Goal: Transaction & Acquisition: Purchase product/service

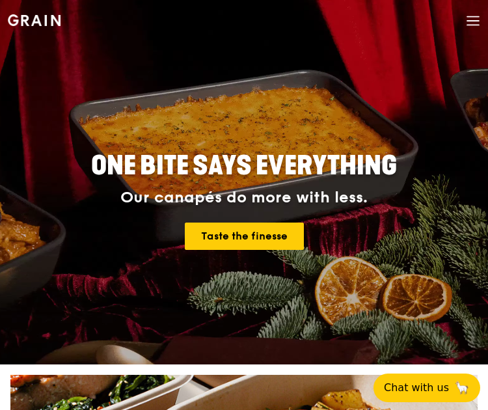
click at [468, 21] on icon at bounding box center [473, 21] width 14 height 14
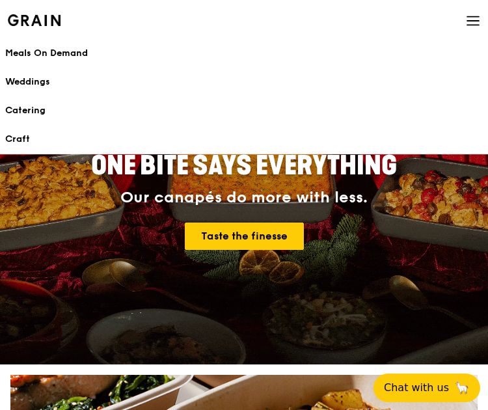
click at [67, 59] on div "Meals On Demand" at bounding box center [243, 53] width 477 height 13
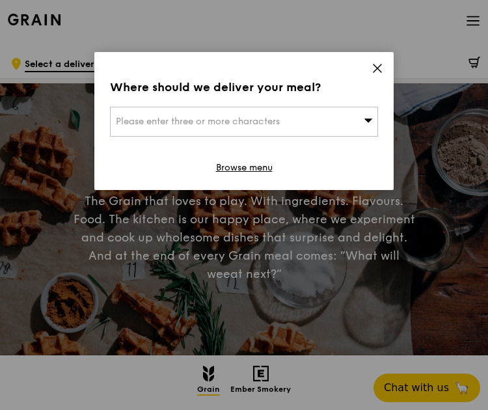
click at [235, 118] on span "Please enter three or more characters" at bounding box center [198, 121] width 164 height 11
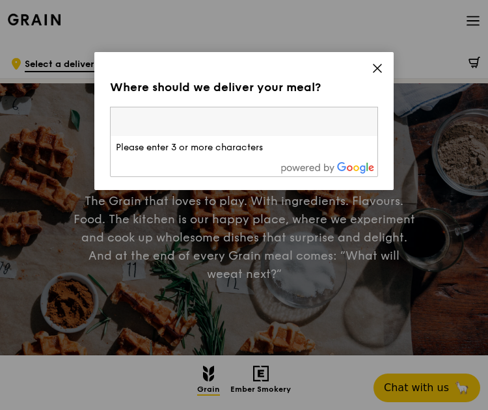
click at [375, 66] on icon at bounding box center [377, 68] width 8 height 8
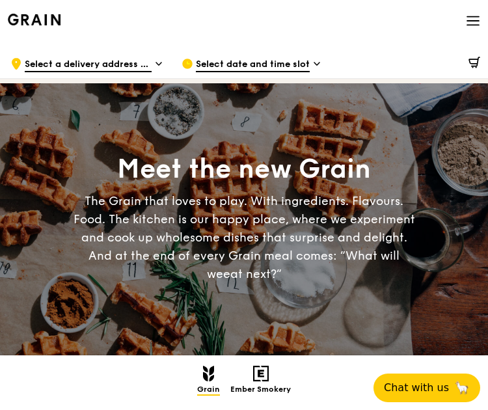
click at [255, 62] on span "Select date and time slot" at bounding box center [253, 65] width 114 height 14
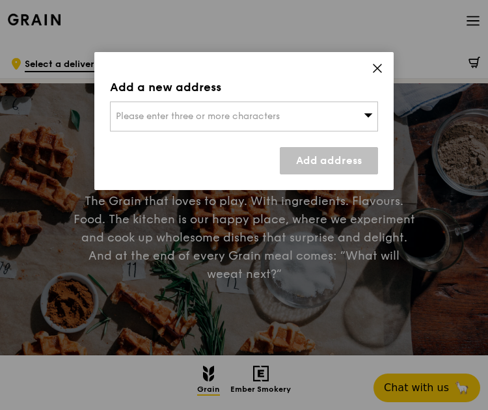
click at [311, 121] on div "Please enter three or more characters" at bounding box center [244, 116] width 268 height 30
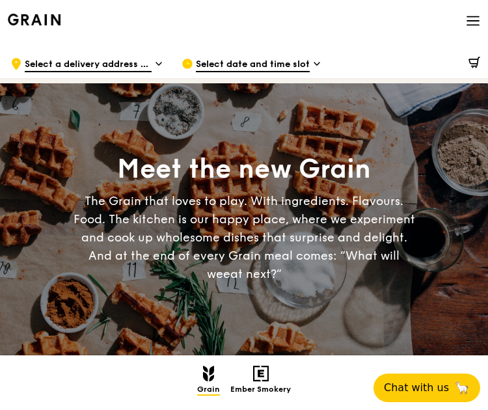
click at [178, 36] on div "Grain logo Meals On Demand Weddings Catering Craft Contact us Log in" at bounding box center [244, 22] width 472 height 44
click at [145, 57] on div ".cls-1 { fill: none; stroke: #fff; stroke-linecap: round; stroke-linejoin: roun…" at bounding box center [85, 63] width 150 height 39
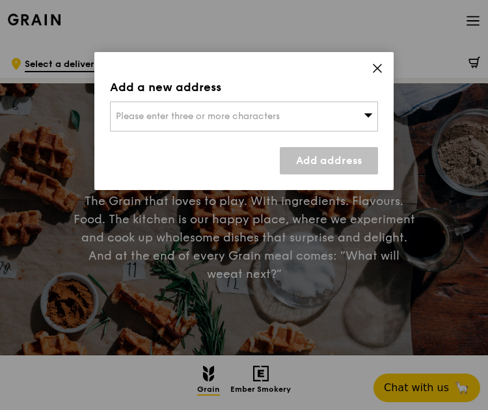
click at [186, 113] on span "Please enter three or more characters" at bounding box center [198, 116] width 164 height 11
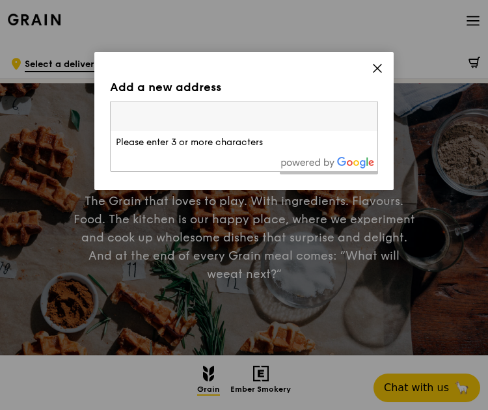
type input "5"
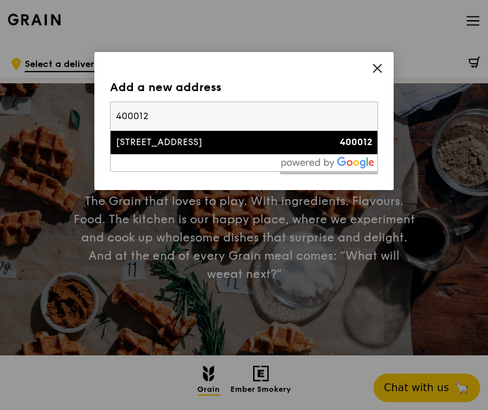
type input "400012"
click at [185, 138] on div "[STREET_ADDRESS]" at bounding box center [212, 142] width 193 height 13
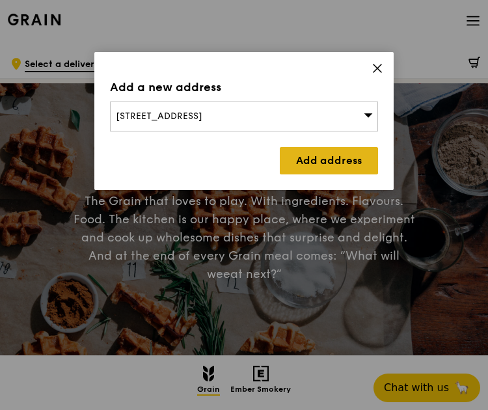
click at [345, 162] on link "Add address" at bounding box center [329, 160] width 98 height 27
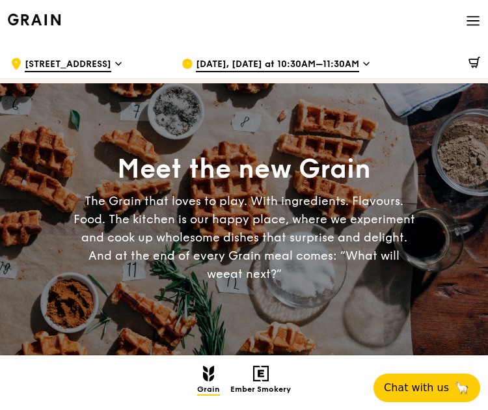
click at [315, 64] on span "[DATE], [DATE] at 10:30AM–11:30AM" at bounding box center [277, 65] width 163 height 14
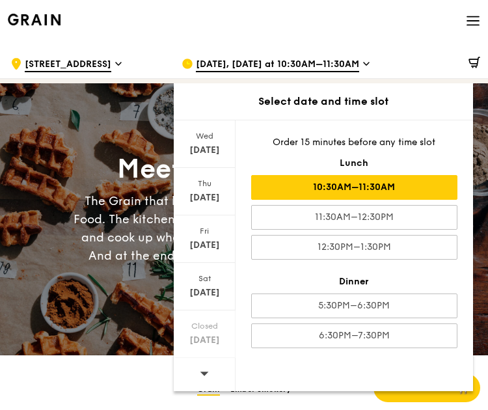
scroll to position [128, 0]
click at [205, 254] on div "[DATE]" at bounding box center [205, 239] width 62 height 47
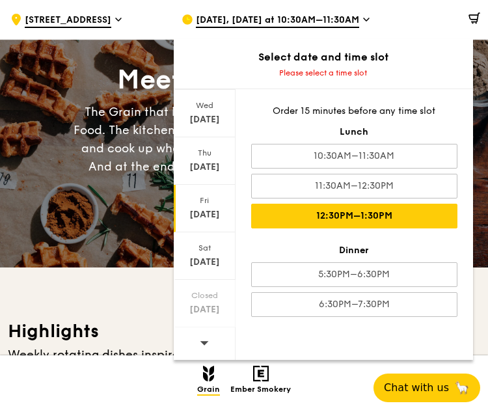
scroll to position [85, 0]
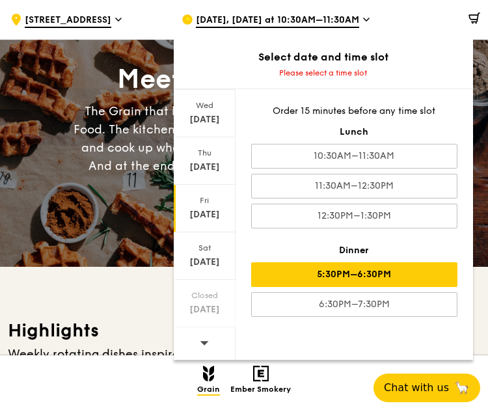
click at [304, 274] on div "5:30PM–6:30PM" at bounding box center [354, 274] width 206 height 25
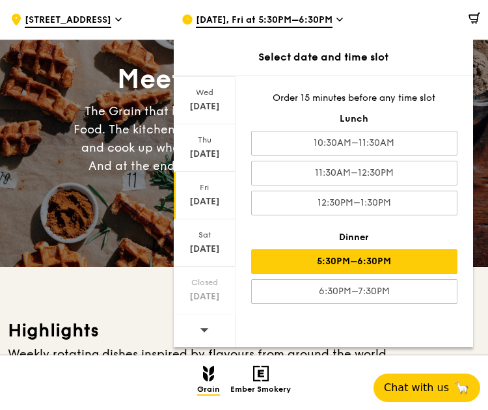
click at [121, 319] on h3 "Highlights" at bounding box center [244, 330] width 472 height 23
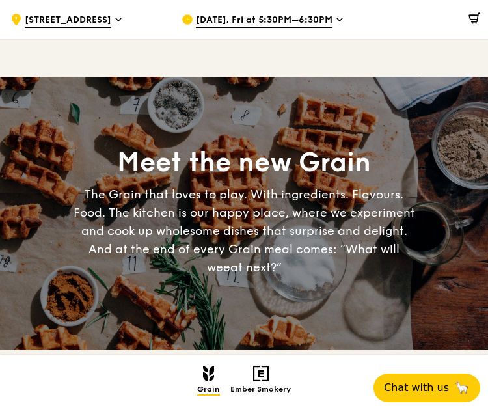
scroll to position [0, 0]
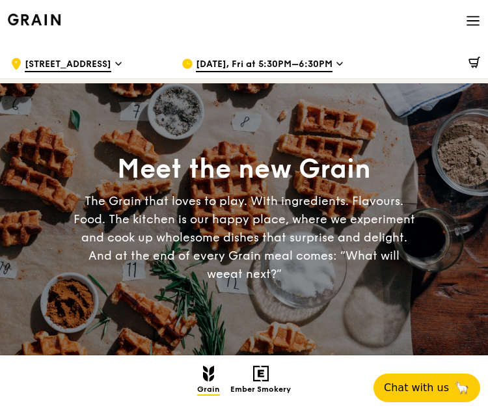
click at [467, 25] on icon at bounding box center [473, 25] width 12 height 0
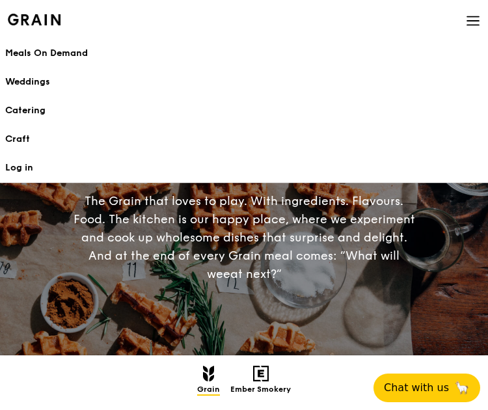
click at [30, 165] on link "Log in" at bounding box center [243, 168] width 477 height 29
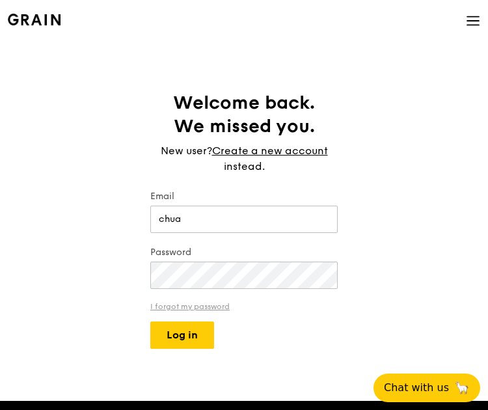
type input "[EMAIL_ADDRESS][DOMAIN_NAME]"
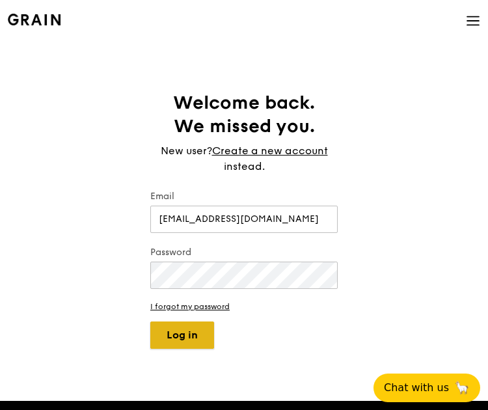
click at [183, 343] on button "Log in" at bounding box center [182, 334] width 64 height 27
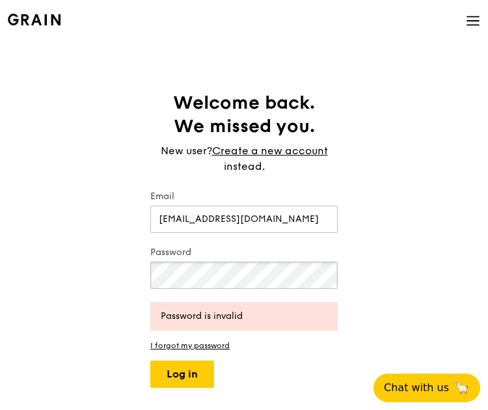
click at [31, 268] on div "Welcome back. We missed you. New user? Create a new account instead. Email chua…" at bounding box center [244, 239] width 488 height 297
click at [150, 360] on button "Log in" at bounding box center [182, 373] width 64 height 27
click at [200, 347] on link "I forgot my password" at bounding box center [243, 345] width 187 height 9
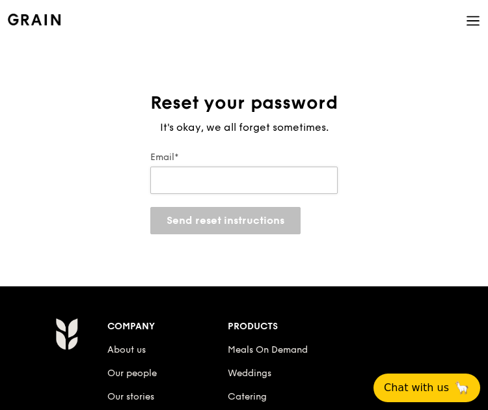
click at [209, 191] on input "Email*" at bounding box center [243, 180] width 187 height 27
type input "[EMAIL_ADDRESS][DOMAIN_NAME]"
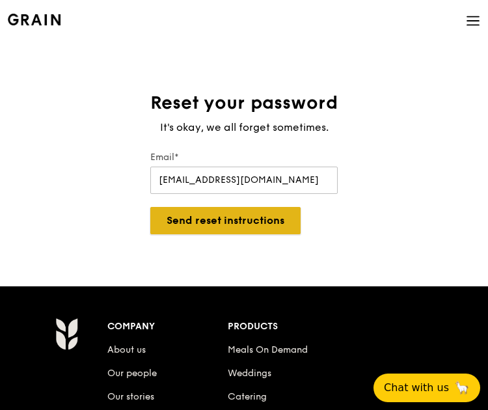
click at [230, 224] on button "Send reset instructions" at bounding box center [225, 220] width 150 height 27
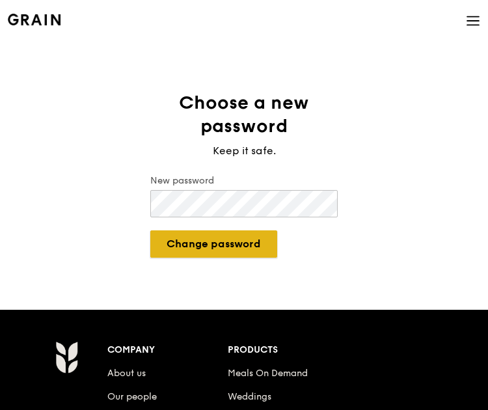
click at [226, 243] on button "Change password" at bounding box center [213, 243] width 127 height 27
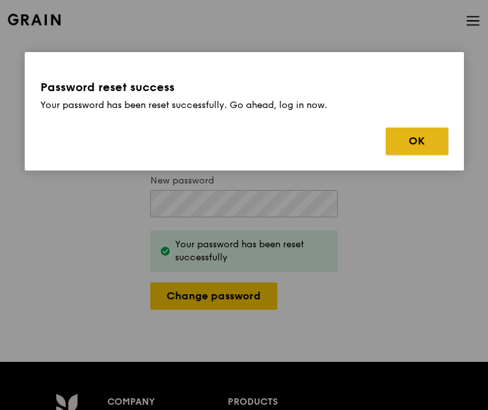
click at [405, 143] on button "OK" at bounding box center [417, 140] width 62 height 27
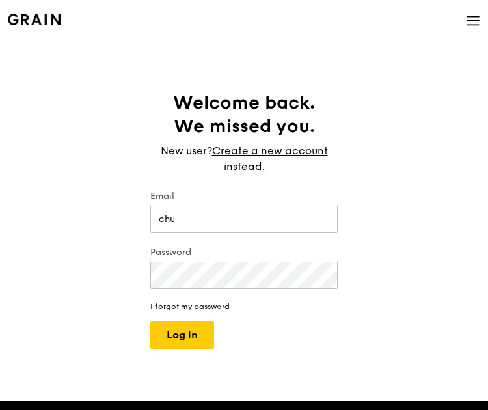
type input "[EMAIL_ADDRESS][DOMAIN_NAME]"
click at [150, 321] on button "Log in" at bounding box center [182, 334] width 64 height 27
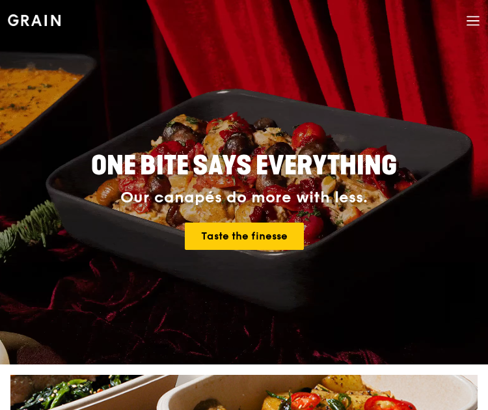
drag, startPoint x: 245, startPoint y: 250, endPoint x: 30, endPoint y: 212, distance: 217.9
click at [30, 212] on h4 "Our canapés do more with less. Taste the finesse" at bounding box center [244, 219] width 457 height 61
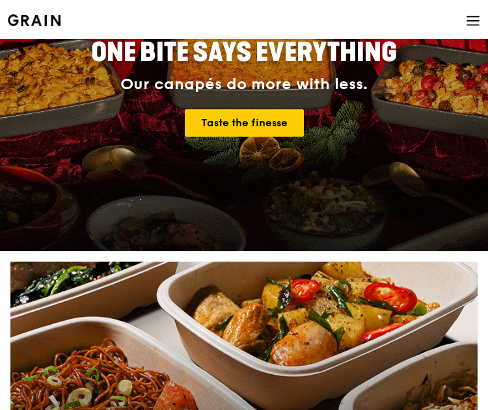
scroll to position [115, 0]
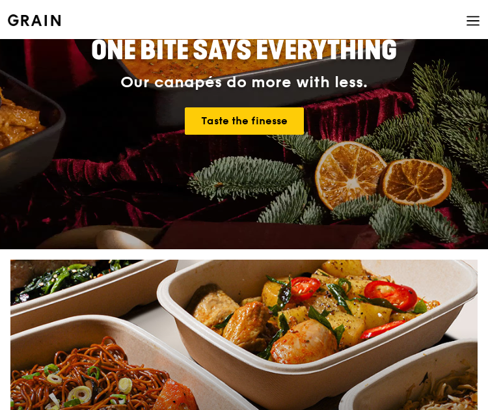
click at [467, 25] on icon at bounding box center [473, 25] width 12 height 0
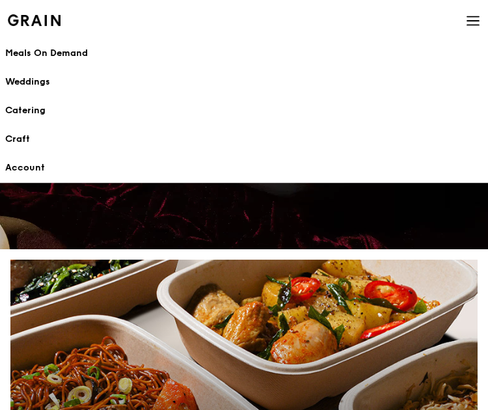
click at [45, 51] on div "Meals On Demand" at bounding box center [243, 53] width 477 height 13
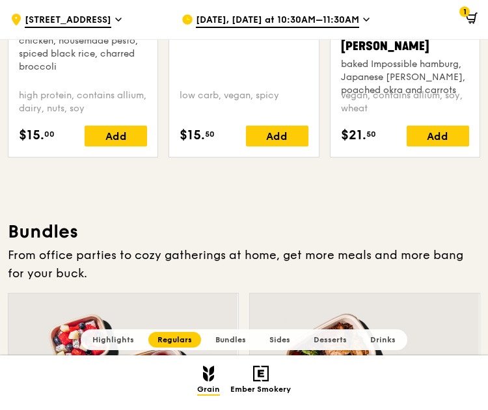
scroll to position [1865, 0]
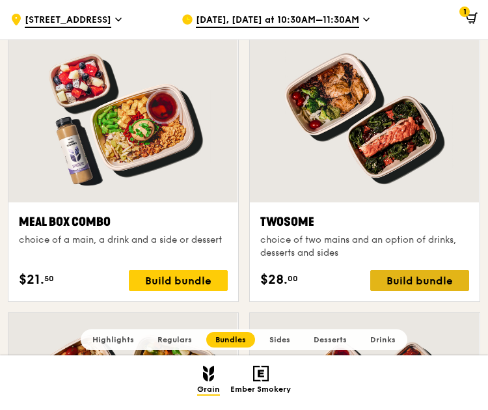
click at [398, 280] on div "Build bundle" at bounding box center [419, 280] width 99 height 21
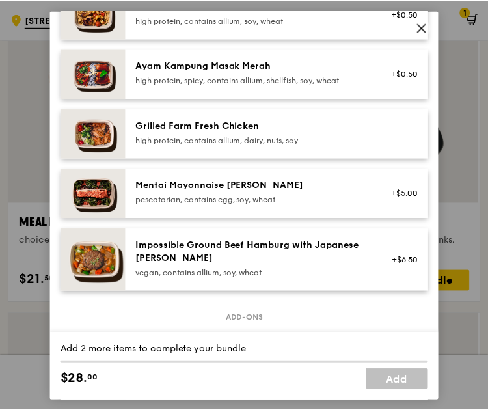
scroll to position [390, 0]
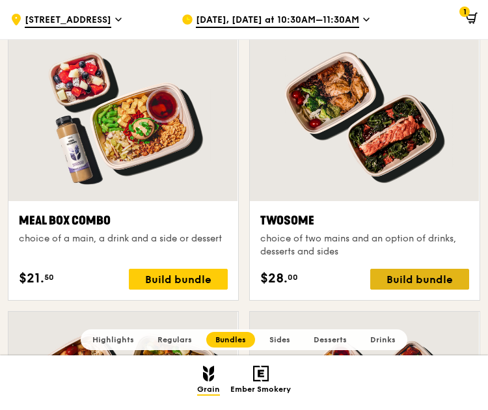
click at [408, 279] on div "Build bundle" at bounding box center [419, 279] width 99 height 21
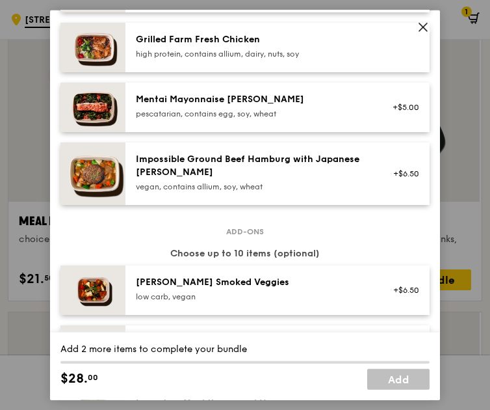
scroll to position [0, 0]
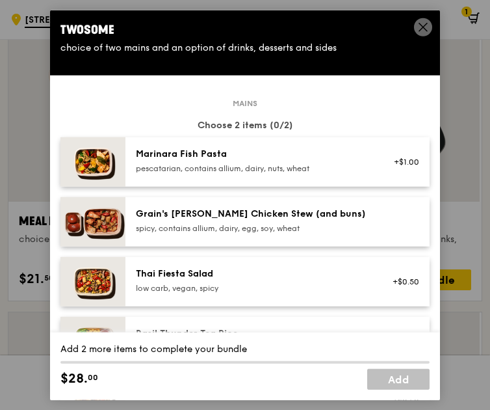
click at [421, 28] on icon at bounding box center [424, 27] width 12 height 12
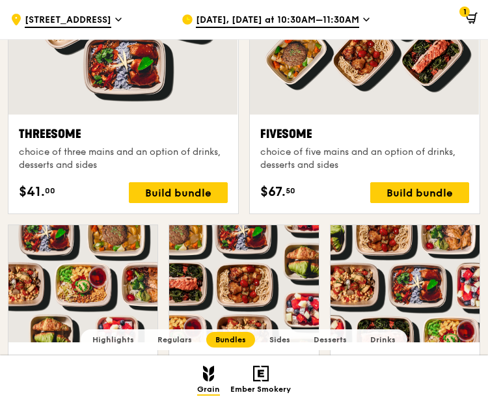
scroll to position [2192, 0]
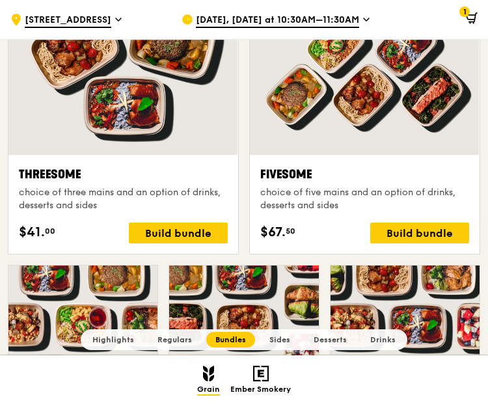
click at [470, 20] on icon at bounding box center [470, 17] width 8 height 5
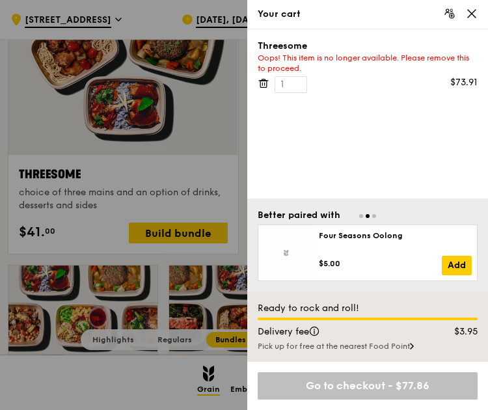
click at [264, 84] on icon at bounding box center [264, 83] width 12 height 12
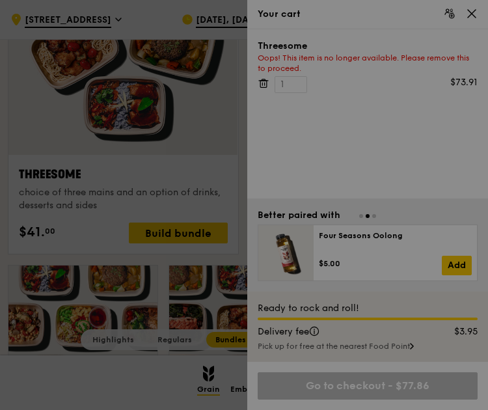
scroll to position [2193, 0]
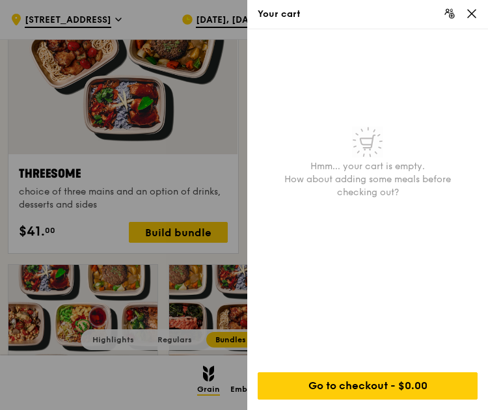
click at [178, 287] on div at bounding box center [244, 205] width 488 height 410
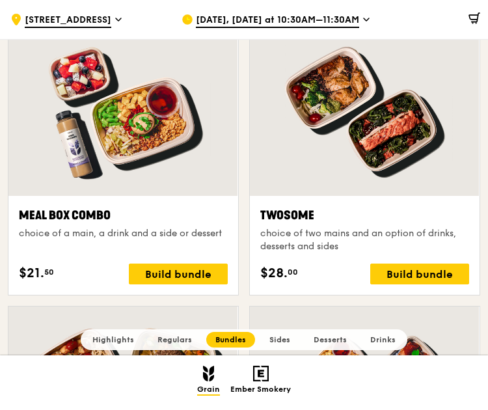
scroll to position [1867, 0]
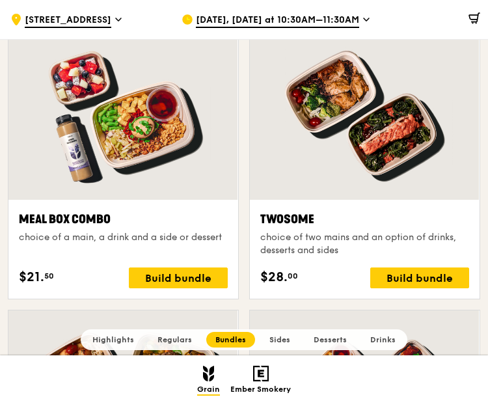
click at [96, 18] on span "[STREET_ADDRESS]" at bounding box center [68, 21] width 87 height 14
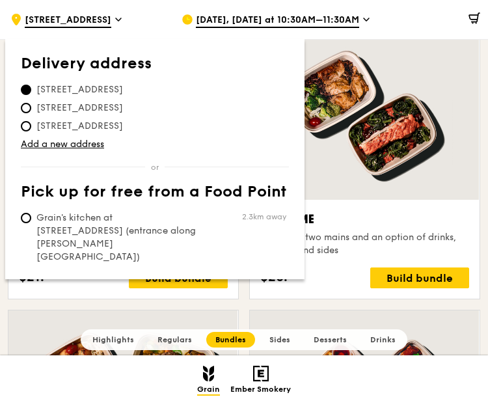
click at [102, 216] on span "Grain's kitchen at [STREET_ADDRESS] (entrance along [PERSON_NAME][GEOGRAPHIC_DA…" at bounding box center [118, 237] width 194 height 52
click at [31, 216] on input "Grain's kitchen at [STREET_ADDRESS] (entrance along [PERSON_NAME][GEOGRAPHIC_DA…" at bounding box center [26, 218] width 10 height 10
radio input "true"
click at [295, 23] on span "[DATE], [DATE] at 10:30AM–11:30AM" at bounding box center [277, 21] width 163 height 14
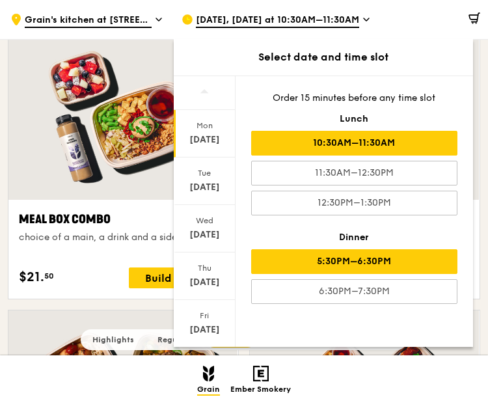
click at [354, 256] on div "5:30PM–6:30PM" at bounding box center [354, 261] width 206 height 25
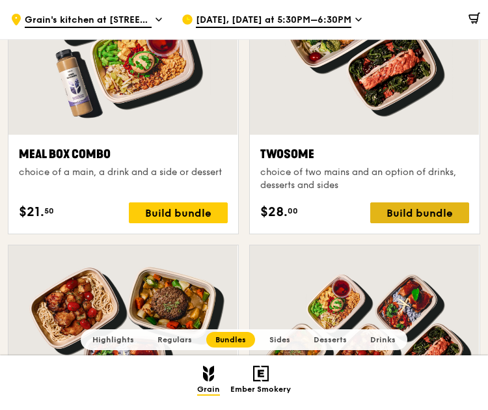
click at [396, 216] on div "Build bundle" at bounding box center [419, 212] width 99 height 21
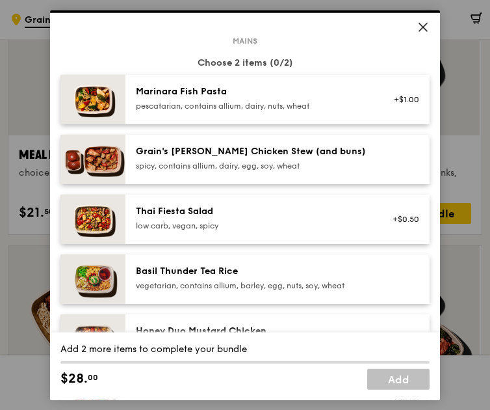
scroll to position [65, 0]
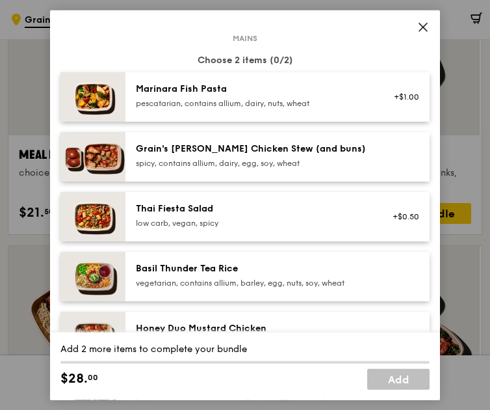
click at [237, 160] on div "spicy, contains allium, dairy, egg, soy, wheat" at bounding box center [253, 163] width 234 height 10
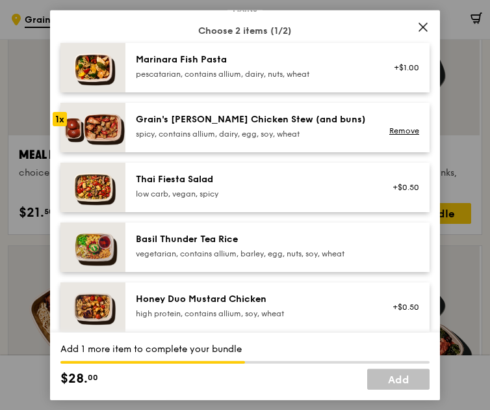
scroll to position [130, 0]
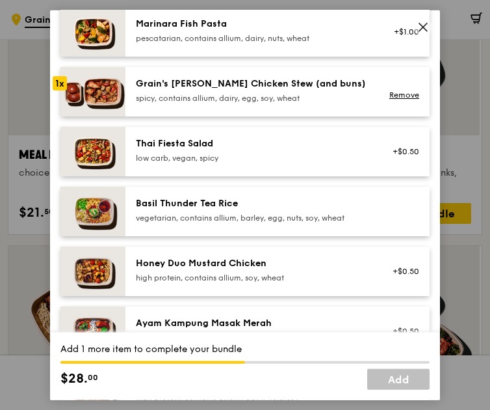
click at [274, 210] on div "Basil Thunder Tea Rice vegetarian, contains allium, barley, egg, nuts, soy, whe…" at bounding box center [253, 210] width 234 height 26
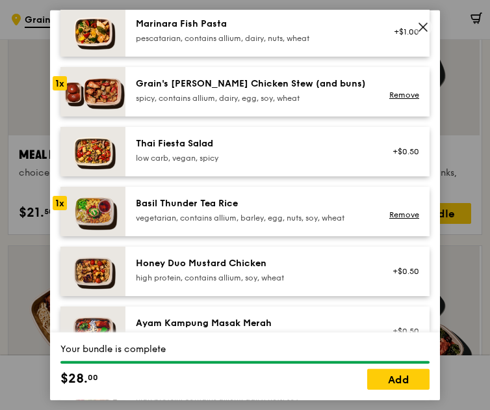
click at [290, 204] on div "Basil Thunder Tea Rice" at bounding box center [253, 203] width 234 height 13
click at [393, 210] on link "Remove" at bounding box center [405, 213] width 30 height 9
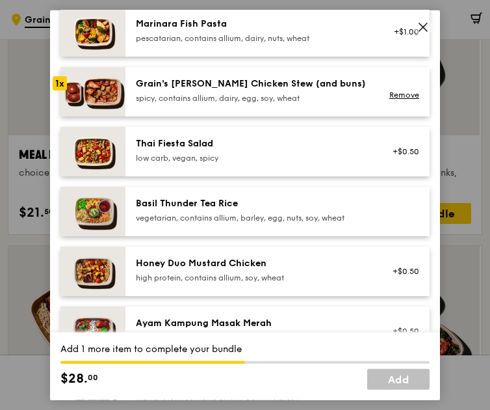
click at [425, 31] on icon at bounding box center [424, 27] width 12 height 12
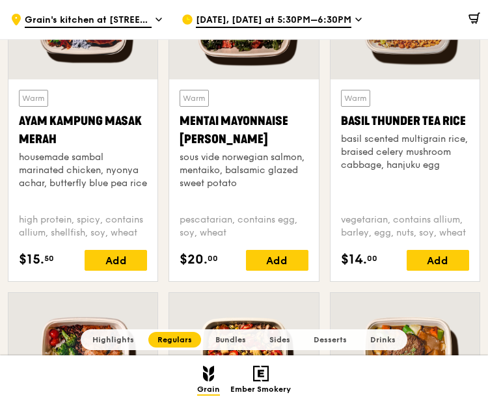
scroll to position [1153, 0]
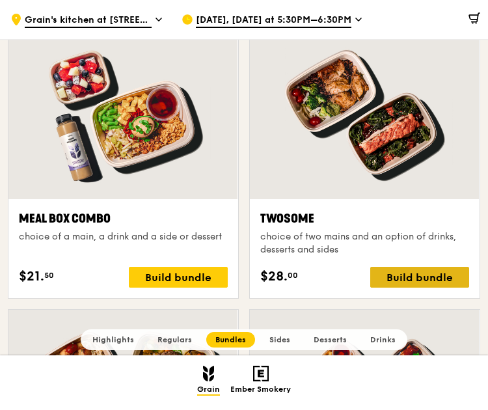
click at [394, 278] on div "Build bundle" at bounding box center [419, 277] width 99 height 21
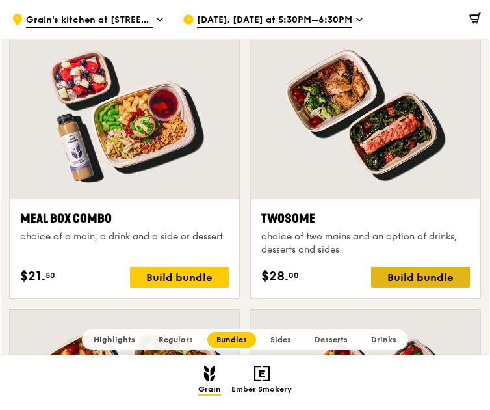
scroll to position [1869, 0]
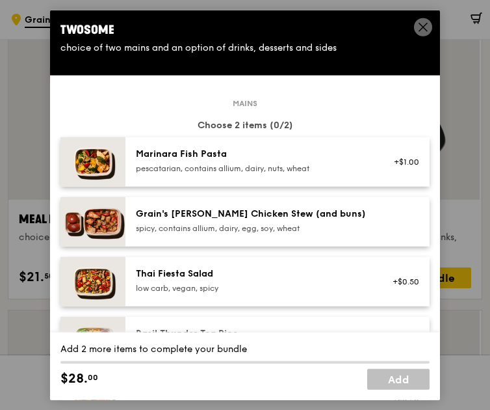
click at [275, 213] on div "Grain's [PERSON_NAME] Chicken Stew (and buns)" at bounding box center [253, 213] width 234 height 13
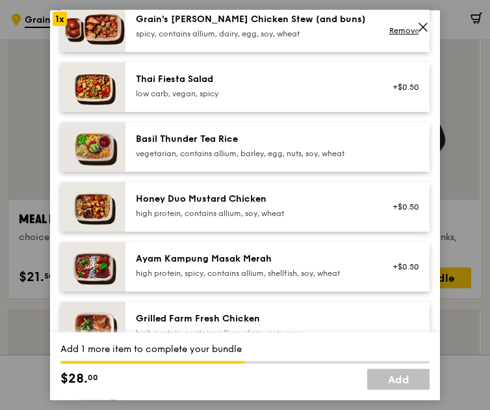
scroll to position [195, 0]
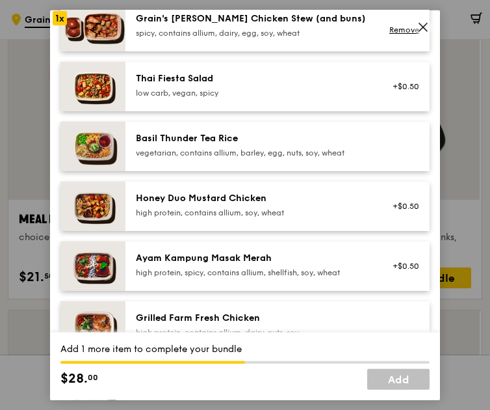
click at [234, 217] on div "high protein, contains allium, soy, wheat" at bounding box center [253, 212] width 234 height 10
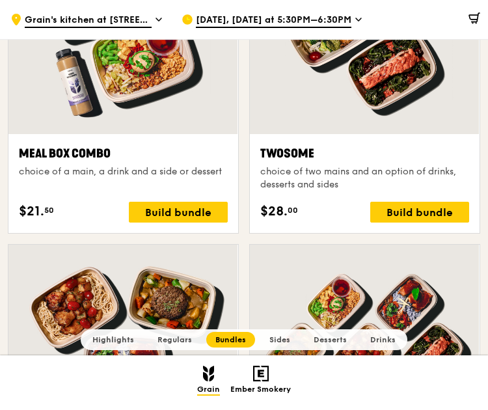
scroll to position [1934, 0]
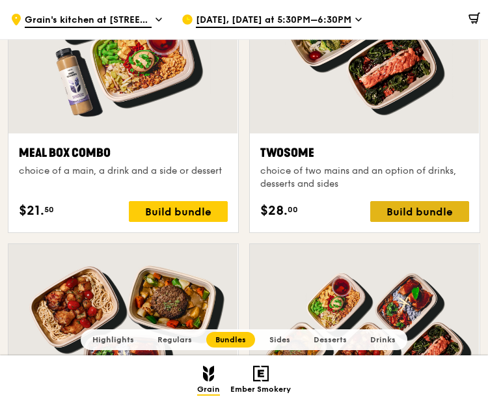
click at [395, 213] on div "Build bundle" at bounding box center [419, 211] width 99 height 21
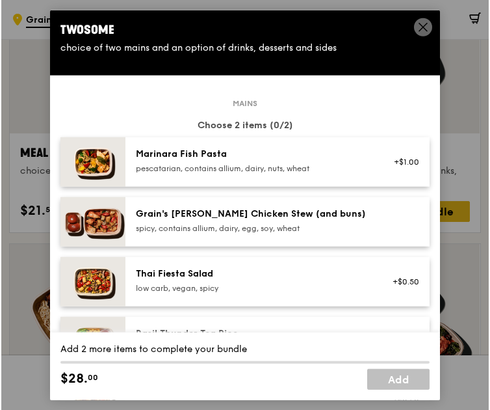
scroll to position [1934, 0]
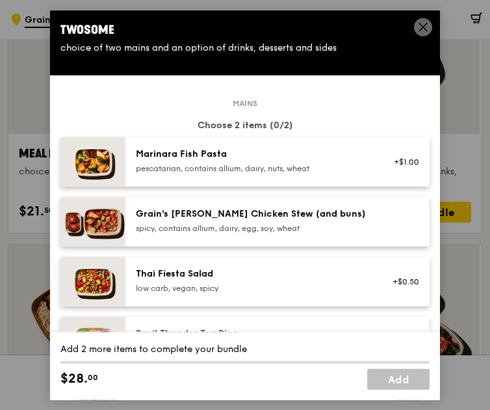
click at [255, 222] on div "Grain's [PERSON_NAME] Chicken Stew (and buns) spicy, contains allium, dairy, eg…" at bounding box center [253, 220] width 234 height 26
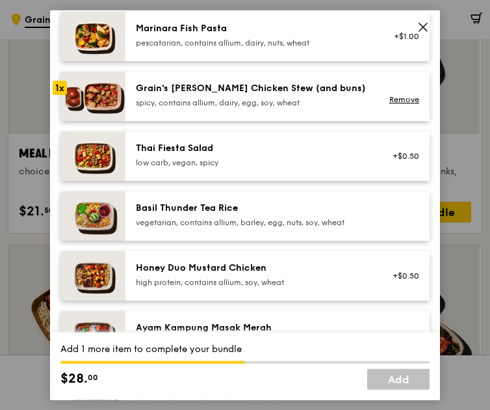
scroll to position [130, 0]
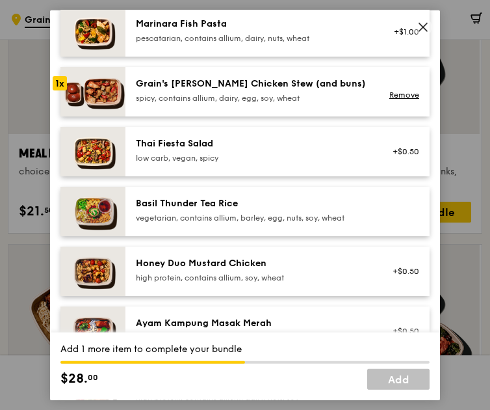
click at [212, 267] on div "Honey Duo Mustard Chicken" at bounding box center [253, 263] width 234 height 13
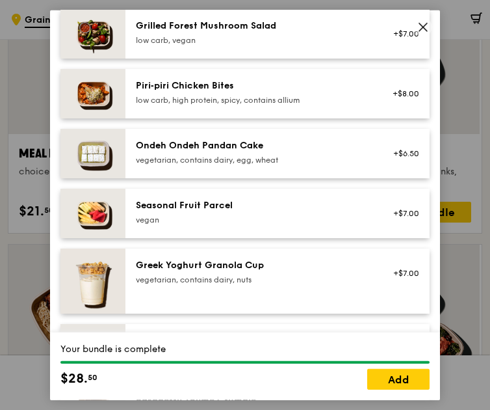
scroll to position [911, 0]
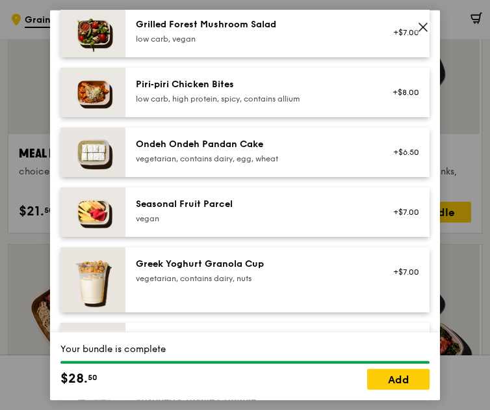
click at [198, 216] on div "vegan" at bounding box center [253, 218] width 234 height 10
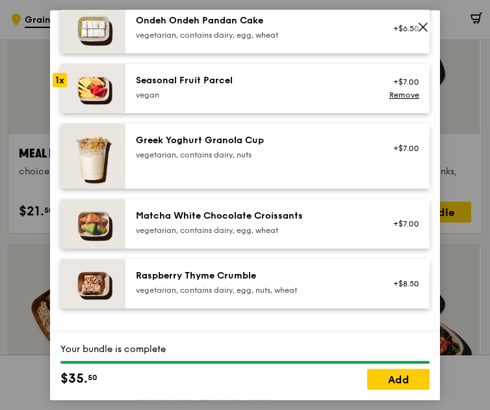
scroll to position [1041, 0]
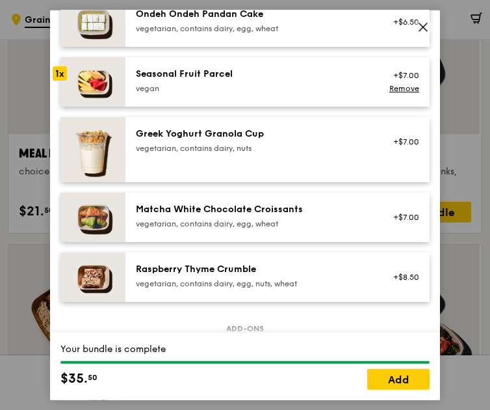
click at [232, 209] on div "Matcha White Chocolate Croissants" at bounding box center [253, 209] width 234 height 13
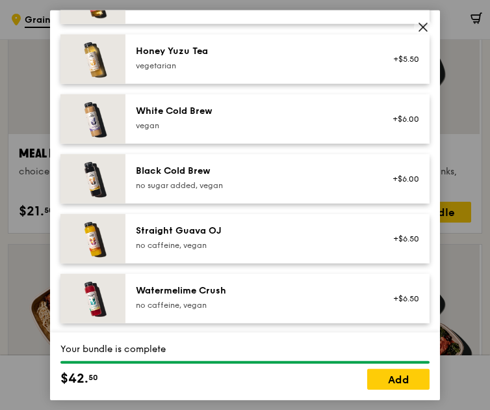
scroll to position [1609, 0]
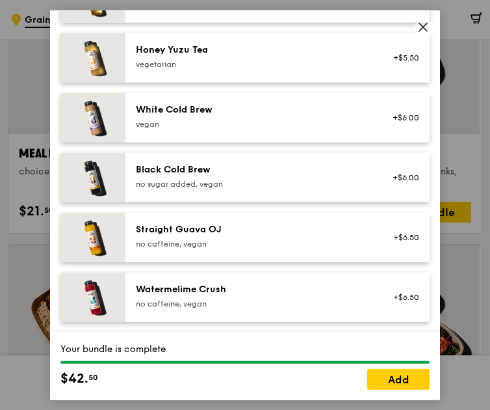
click at [217, 118] on div "White Cold Brew [GEOGRAPHIC_DATA]" at bounding box center [253, 116] width 234 height 26
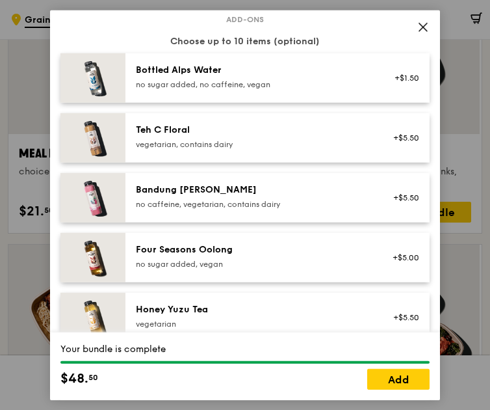
scroll to position [1349, 0]
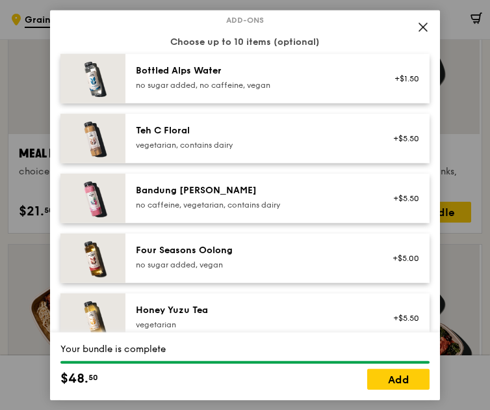
click at [226, 132] on div "Teh C Floral" at bounding box center [253, 130] width 234 height 13
click at [407, 375] on link "Add" at bounding box center [398, 378] width 62 height 21
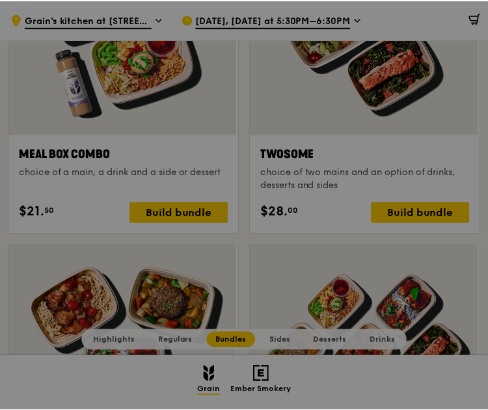
scroll to position [1934, 0]
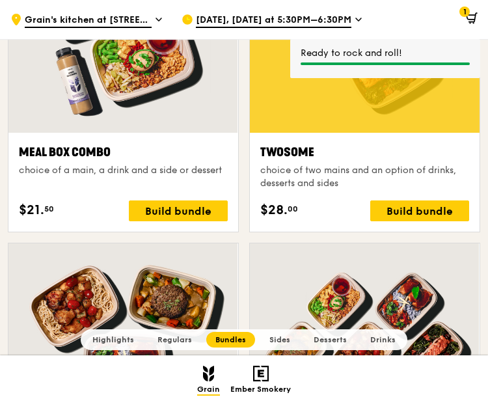
click at [473, 20] on icon at bounding box center [470, 17] width 8 height 5
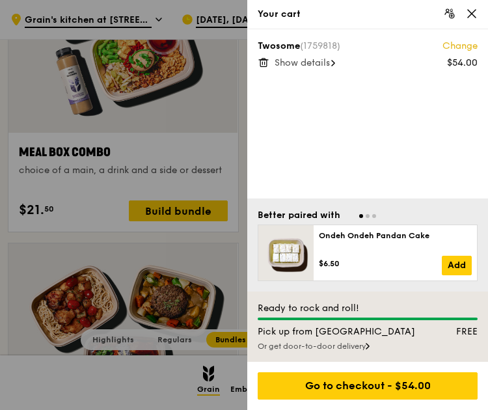
click at [178, 20] on div at bounding box center [244, 205] width 488 height 410
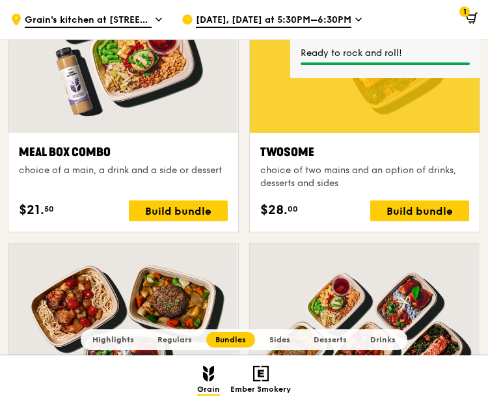
click at [241, 16] on span "[DATE], [DATE] at 5:30PM–6:30PM" at bounding box center [273, 21] width 155 height 14
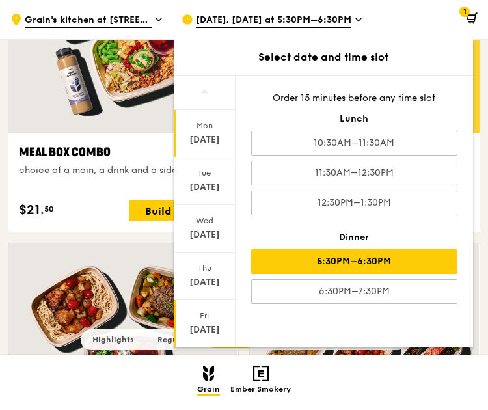
click at [215, 306] on div "[DATE]" at bounding box center [205, 323] width 62 height 47
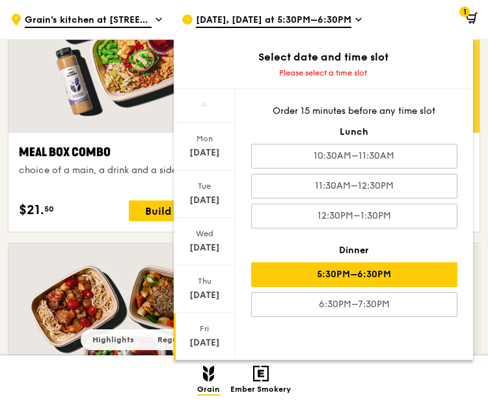
click at [336, 271] on div "5:30PM–6:30PM" at bounding box center [354, 274] width 206 height 25
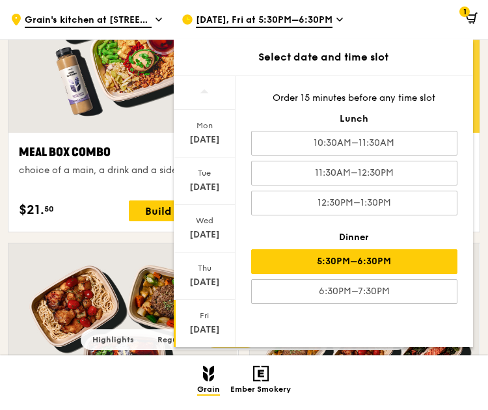
click at [472, 18] on icon at bounding box center [472, 18] width 12 height 12
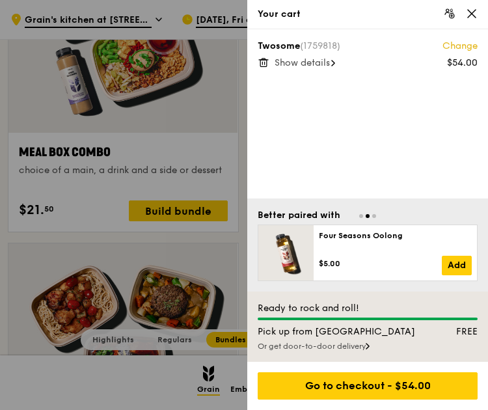
click at [330, 63] on span "Show details" at bounding box center [301, 62] width 55 height 11
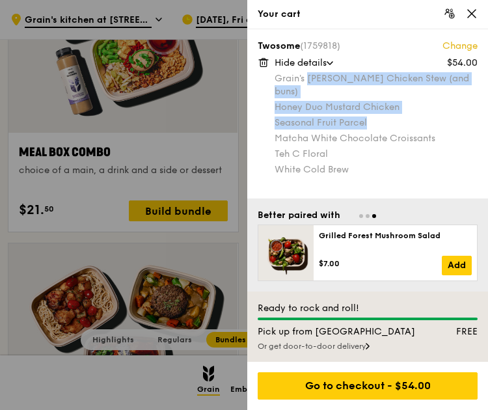
drag, startPoint x: 311, startPoint y: 79, endPoint x: 399, endPoint y: 115, distance: 95.4
click at [399, 115] on div "Grain's [PERSON_NAME] Chicken Stew (and buns) Honey Duo Mustard Chicken Seasona…" at bounding box center [375, 124] width 203 height 104
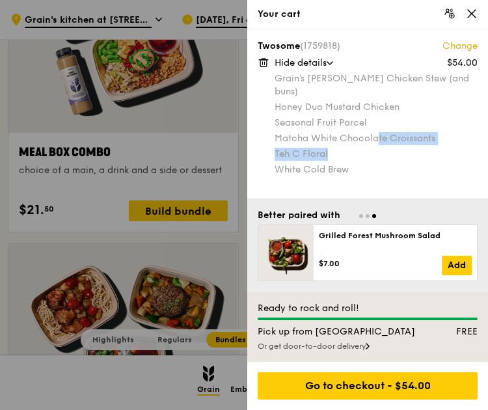
drag, startPoint x: 375, startPoint y: 124, endPoint x: 419, endPoint y: 146, distance: 48.9
click at [419, 146] on div "Grain's [PERSON_NAME] Chicken Stew (and buns) Honey Duo Mustard Chicken Seasona…" at bounding box center [375, 124] width 203 height 104
click at [381, 163] on div "White Cold Brew" at bounding box center [375, 169] width 203 height 13
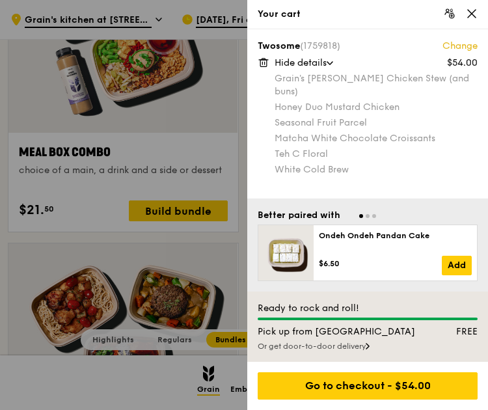
click at [143, 139] on div at bounding box center [244, 205] width 488 height 410
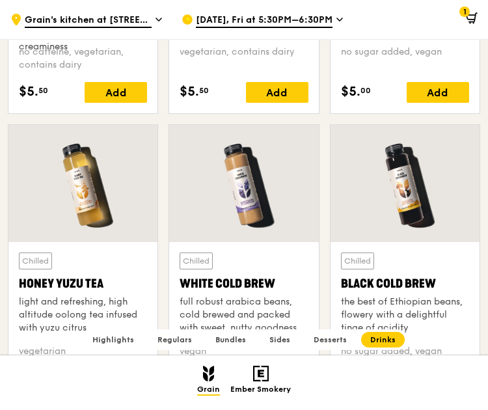
scroll to position [4406, 0]
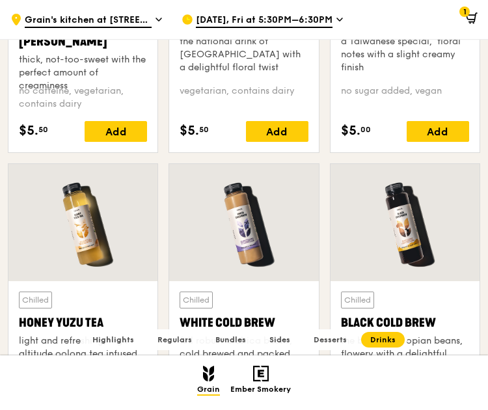
click at [260, 371] on img at bounding box center [261, 374] width 16 height 16
